Goal: Information Seeking & Learning: Learn about a topic

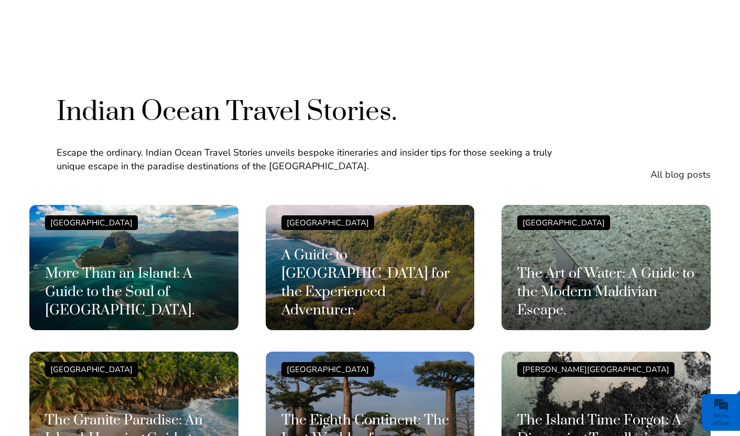
scroll to position [2484, 0]
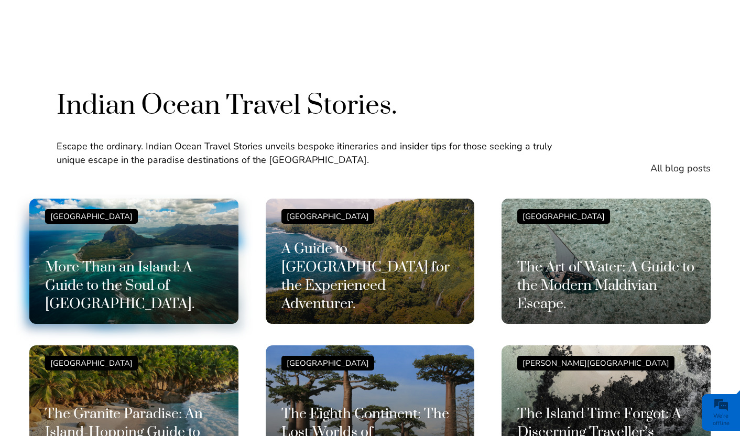
click at [152, 258] on h3 "More Than an Island: A Guide to the Soul of [GEOGRAPHIC_DATA]." at bounding box center [134, 285] width 178 height 55
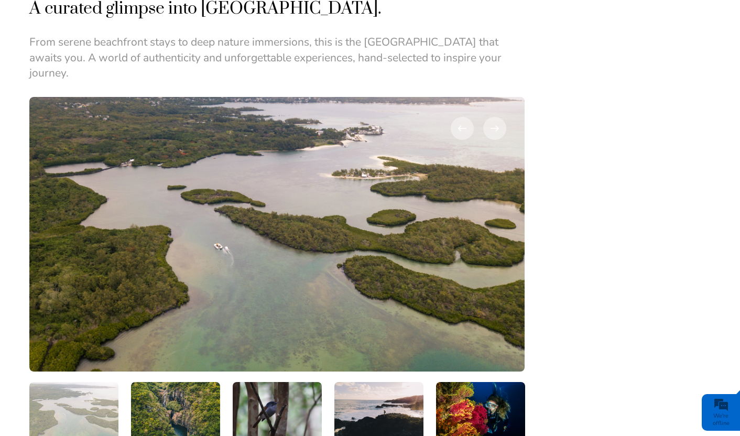
scroll to position [1641, 0]
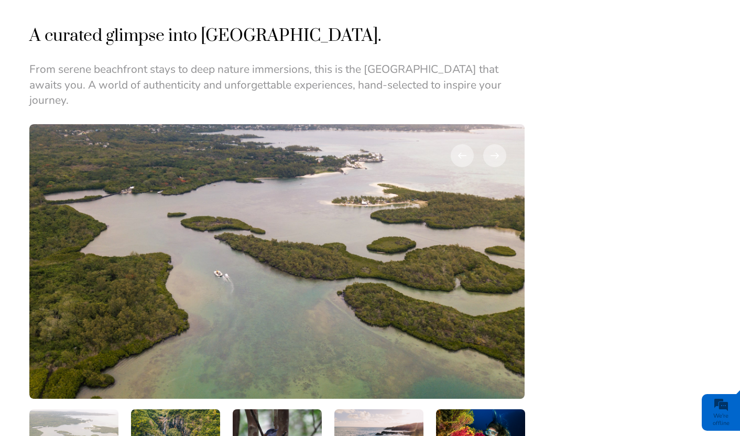
click at [161, 409] on img at bounding box center [175, 439] width 89 height 60
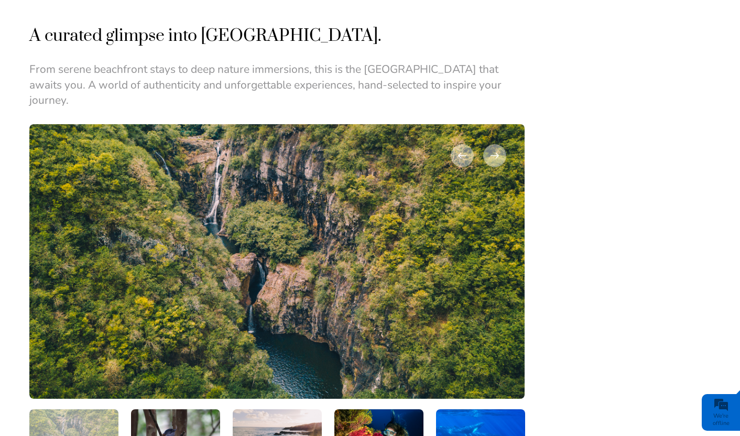
click at [274, 409] on img at bounding box center [277, 439] width 89 height 60
